Goal: Navigation & Orientation: Find specific page/section

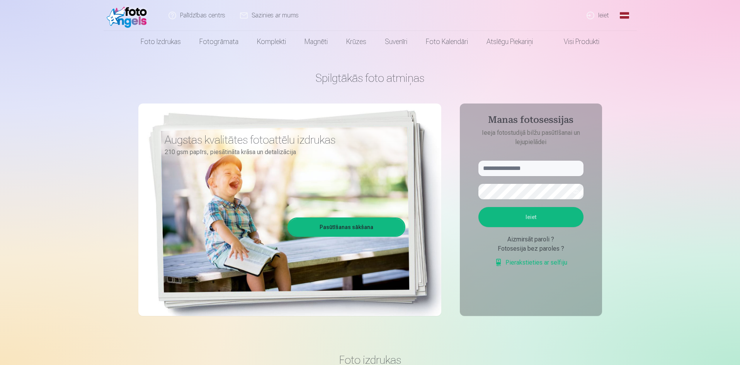
click at [623, 13] on link "Global" at bounding box center [624, 15] width 15 height 31
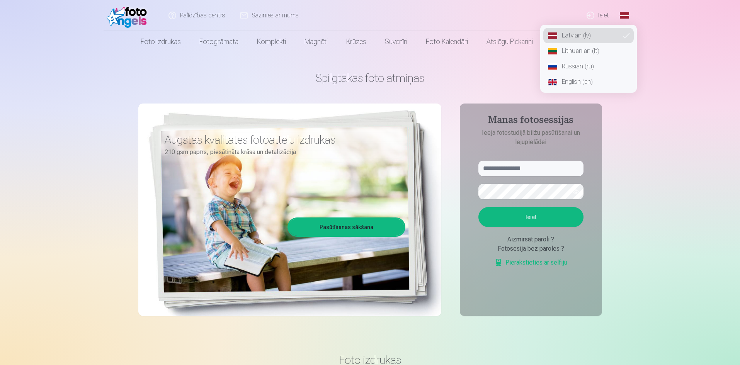
click at [583, 82] on link "English (en)" at bounding box center [589, 81] width 90 height 15
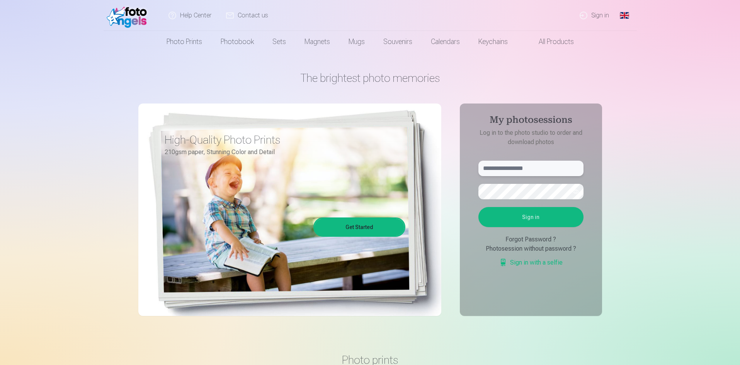
click at [510, 166] on input "text" at bounding box center [531, 168] width 105 height 15
type input "**********"
click at [521, 219] on button "Sign in" at bounding box center [531, 217] width 105 height 20
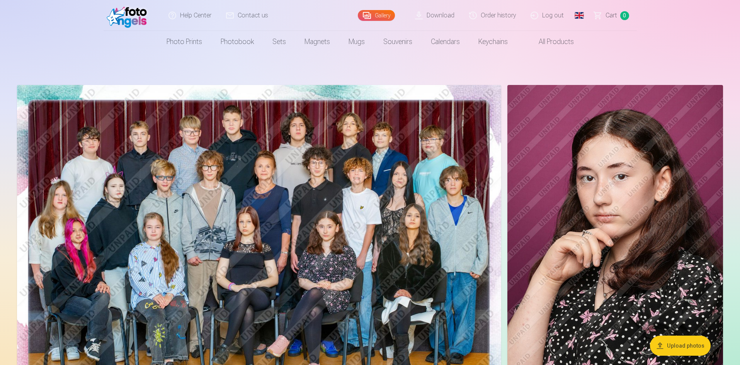
click at [636, 258] on img at bounding box center [616, 247] width 216 height 324
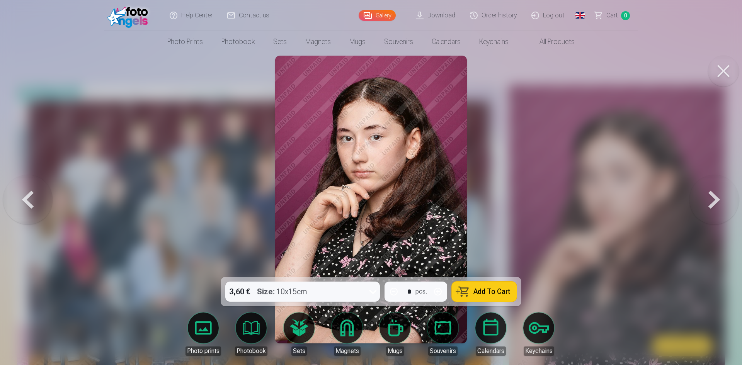
click at [547, 105] on div at bounding box center [371, 182] width 742 height 365
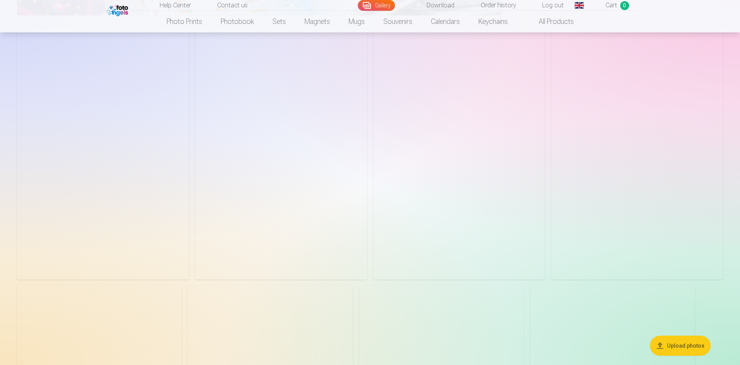
scroll to position [2436, 0]
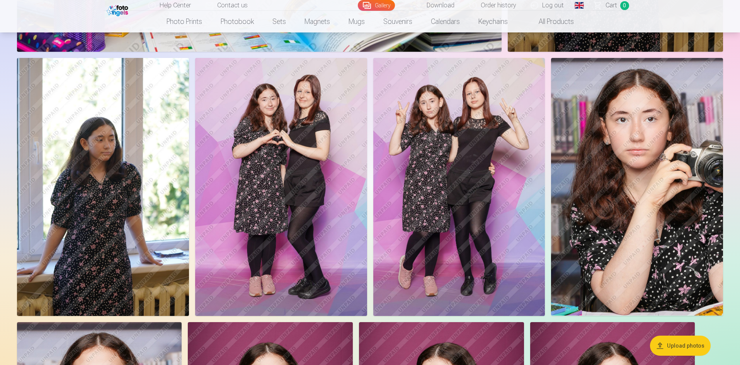
click at [135, 184] on img at bounding box center [103, 187] width 172 height 258
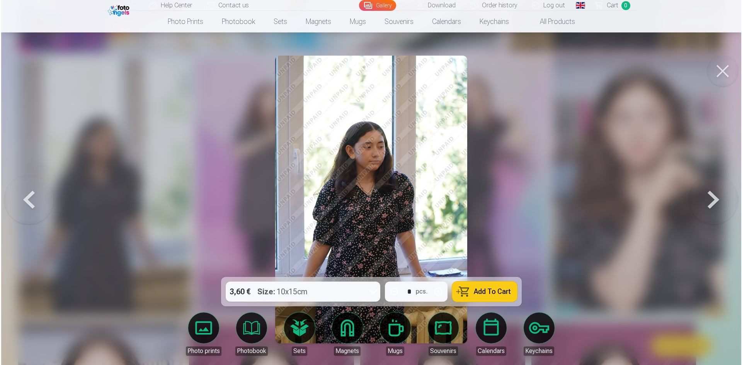
scroll to position [2441, 0]
drag, startPoint x: 590, startPoint y: 133, endPoint x: 589, endPoint y: 128, distance: 4.8
click at [589, 128] on div at bounding box center [371, 182] width 742 height 365
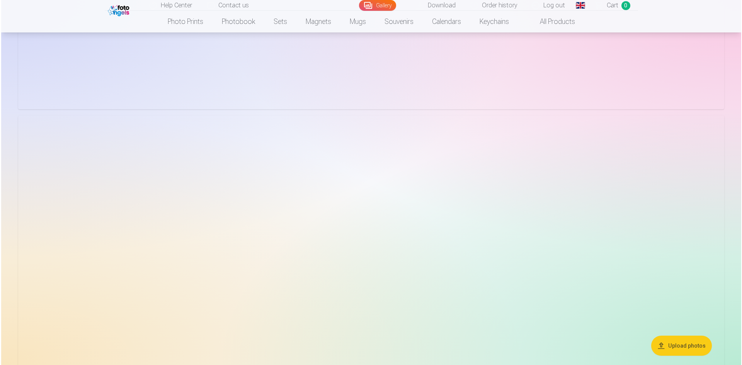
scroll to position [1740, 0]
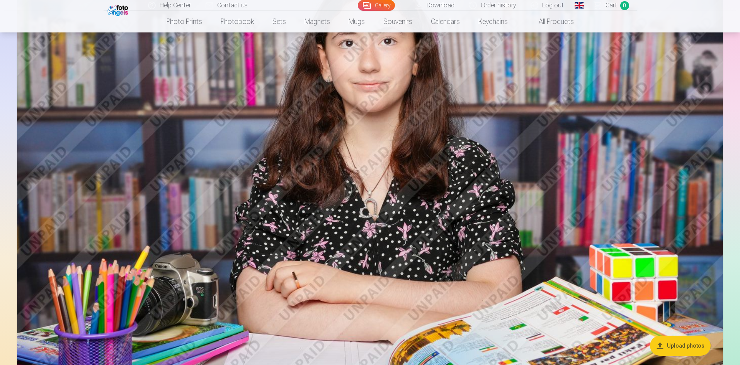
click at [299, 172] on img at bounding box center [370, 182] width 706 height 471
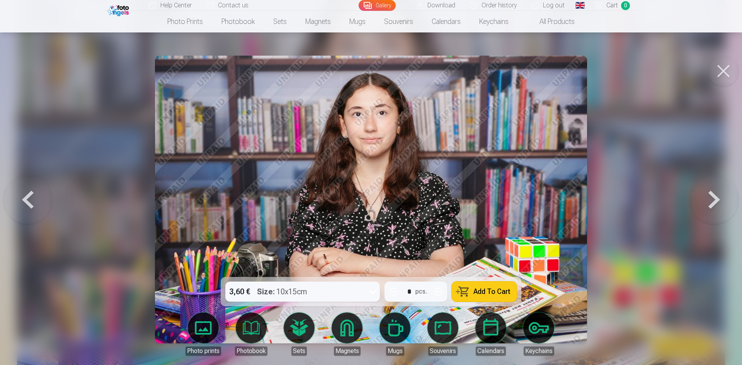
click at [110, 169] on div at bounding box center [371, 182] width 742 height 365
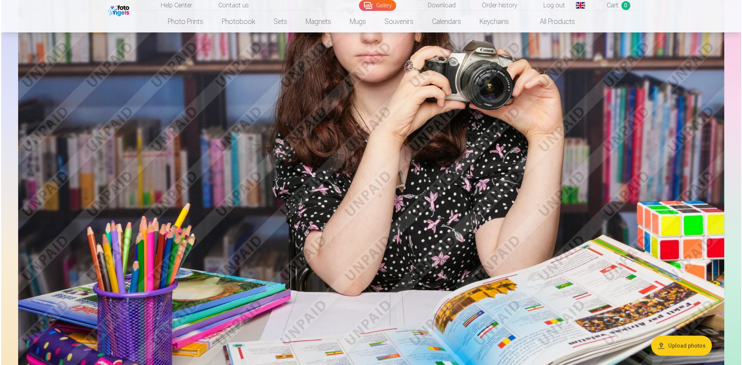
scroll to position [1271, 0]
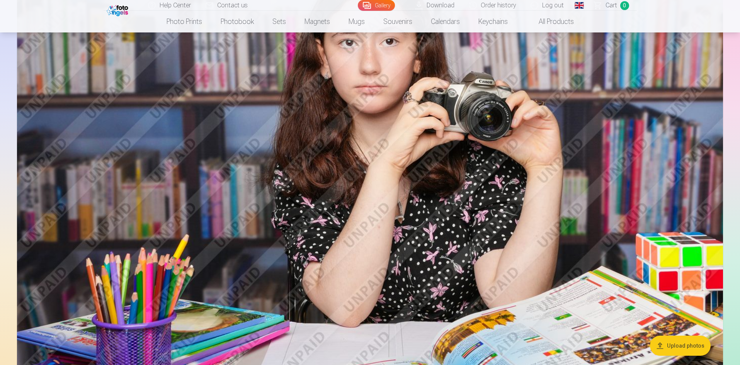
click at [339, 154] on img at bounding box center [370, 174] width 706 height 471
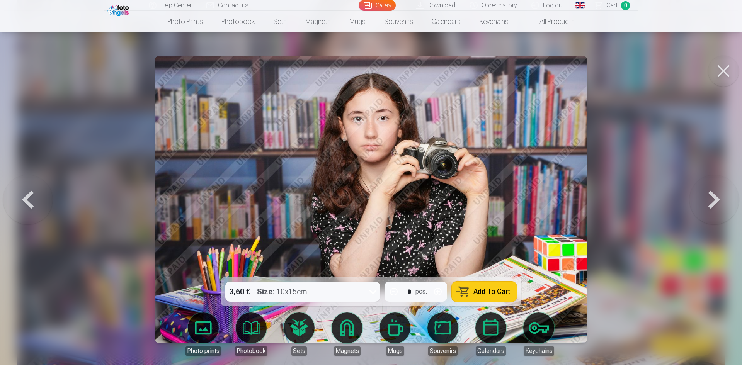
click at [78, 152] on div at bounding box center [371, 182] width 742 height 365
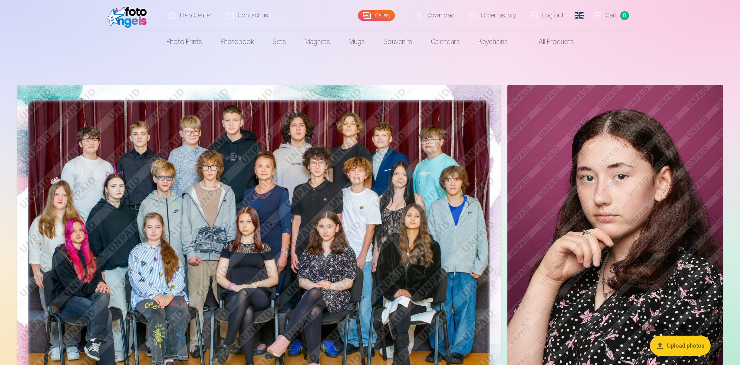
click at [131, 20] on img at bounding box center [129, 15] width 44 height 25
click at [600, 15] on link "Сart 0" at bounding box center [612, 15] width 50 height 31
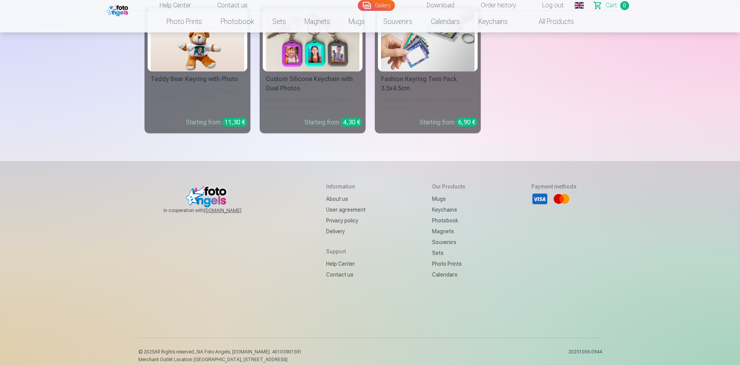
scroll to position [2284, 0]
click at [331, 258] on link "Help Center" at bounding box center [345, 263] width 39 height 11
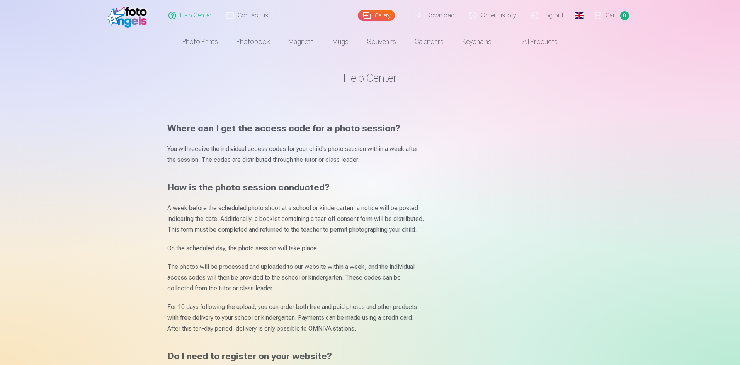
click at [626, 17] on span "0" at bounding box center [624, 15] width 9 height 9
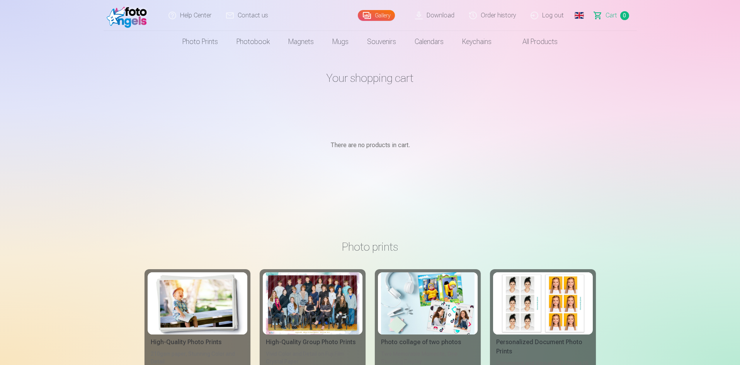
click at [626, 17] on span "0" at bounding box center [624, 15] width 9 height 9
click at [496, 17] on link "Order history" at bounding box center [492, 15] width 61 height 31
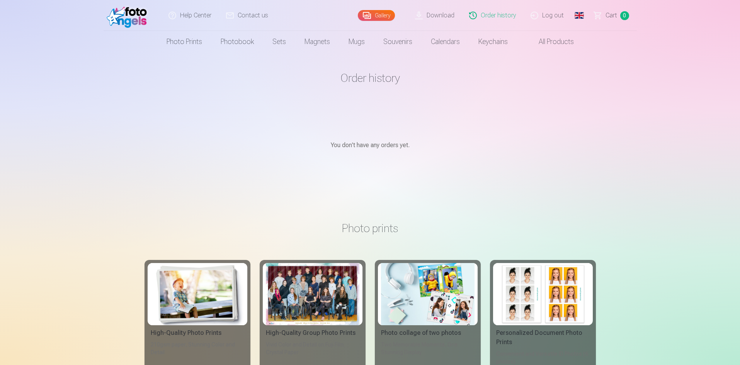
click at [440, 14] on link "Download" at bounding box center [435, 15] width 54 height 31
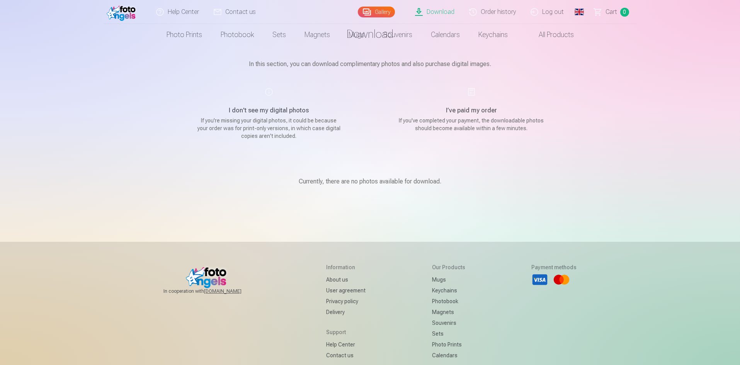
scroll to position [133, 0]
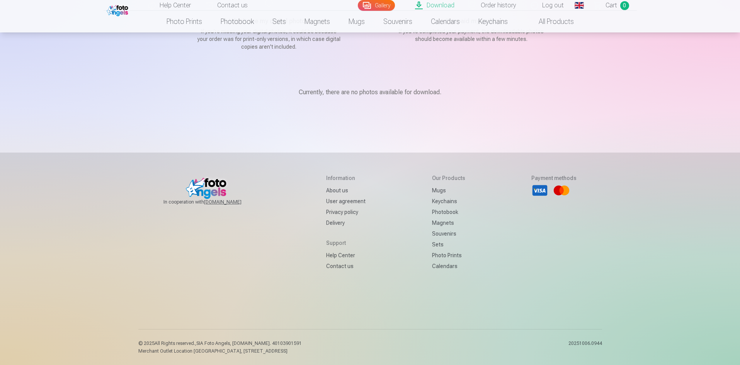
click at [432, 256] on link "Photo prints" at bounding box center [448, 255] width 33 height 11
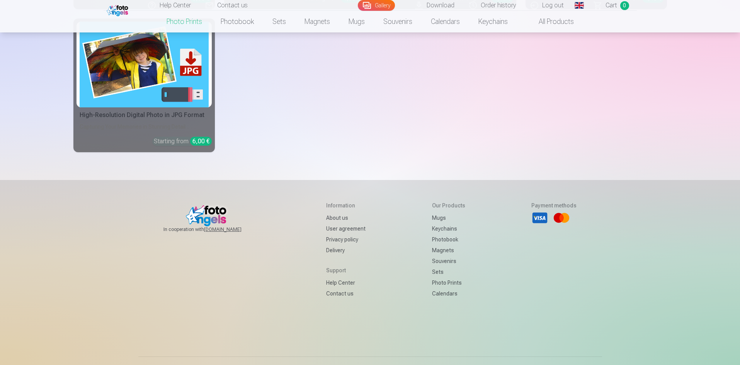
scroll to position [271, 0]
